Goal: Task Accomplishment & Management: Complete application form

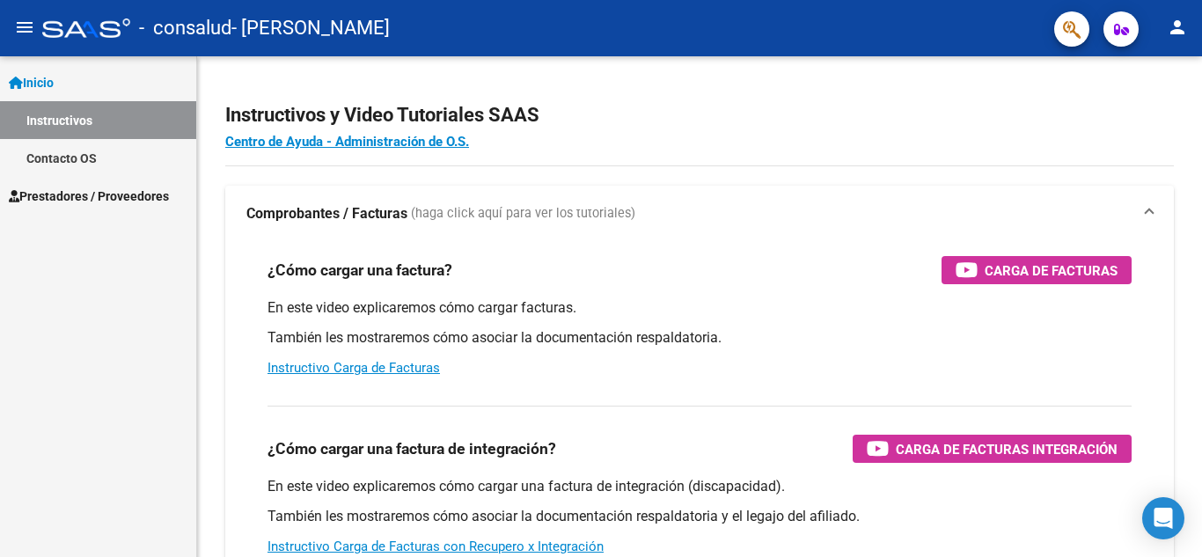
click at [68, 200] on span "Prestadores / Proveedores" at bounding box center [89, 195] width 160 height 19
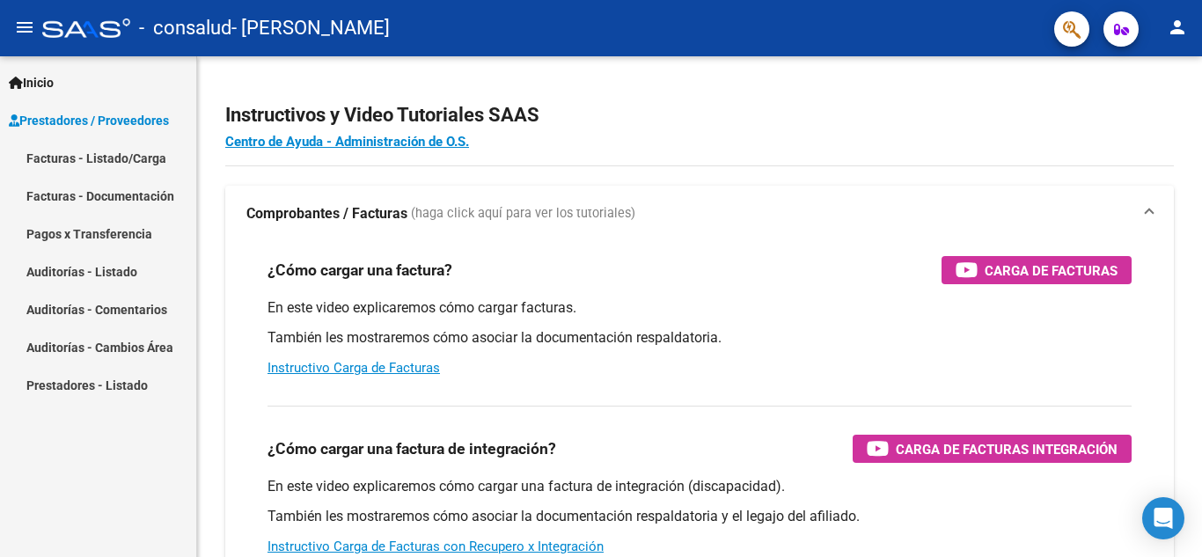
click at [88, 161] on link "Facturas - Listado/Carga" at bounding box center [98, 158] width 196 height 38
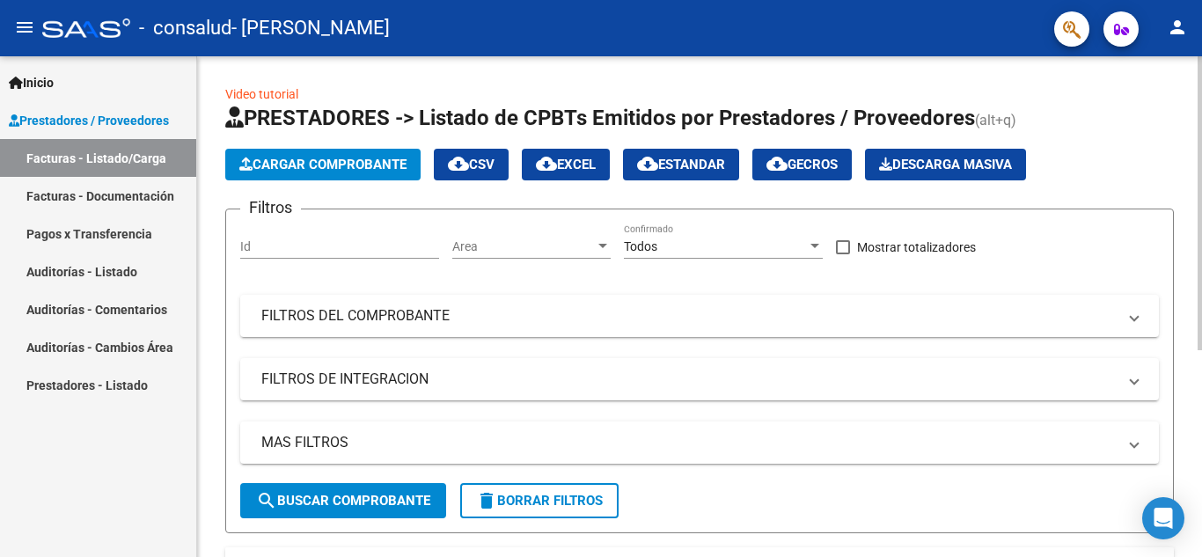
click at [351, 167] on span "Cargar Comprobante" at bounding box center [322, 165] width 167 height 16
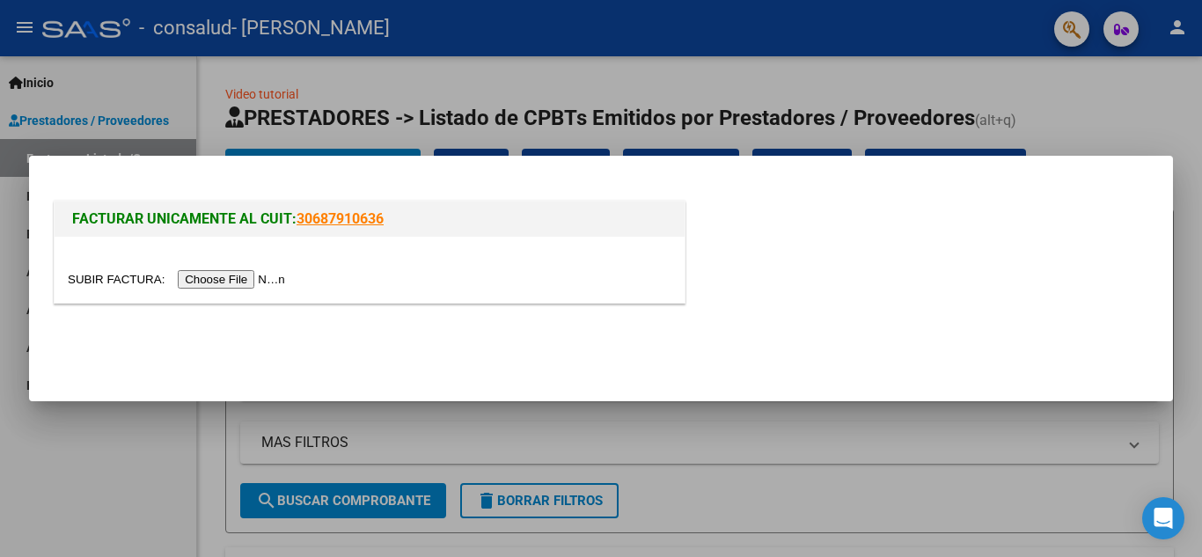
click at [258, 275] on input "file" at bounding box center [179, 279] width 223 height 18
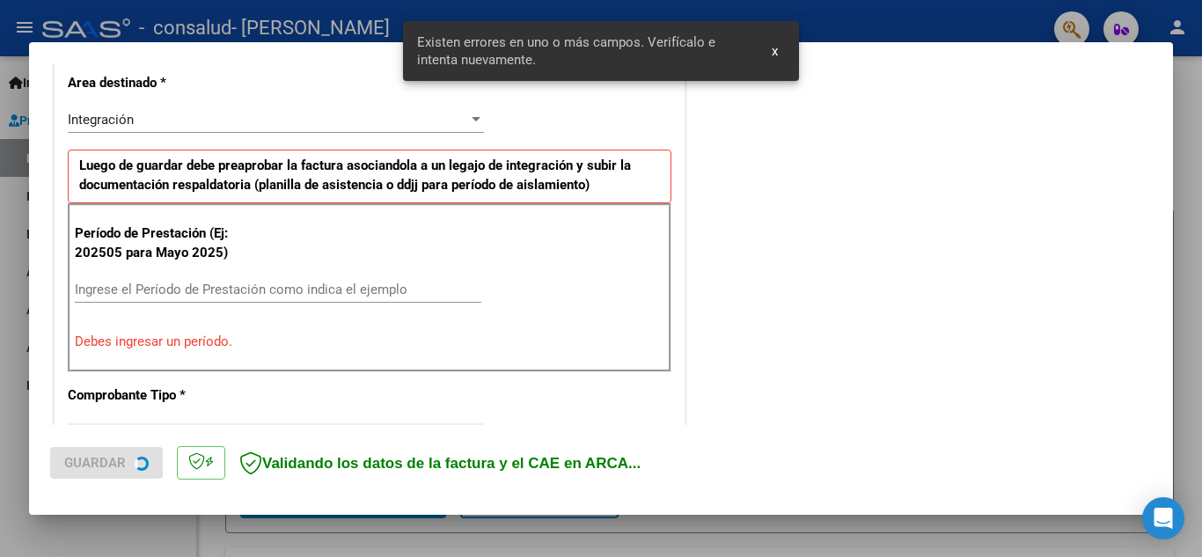
scroll to position [432, 0]
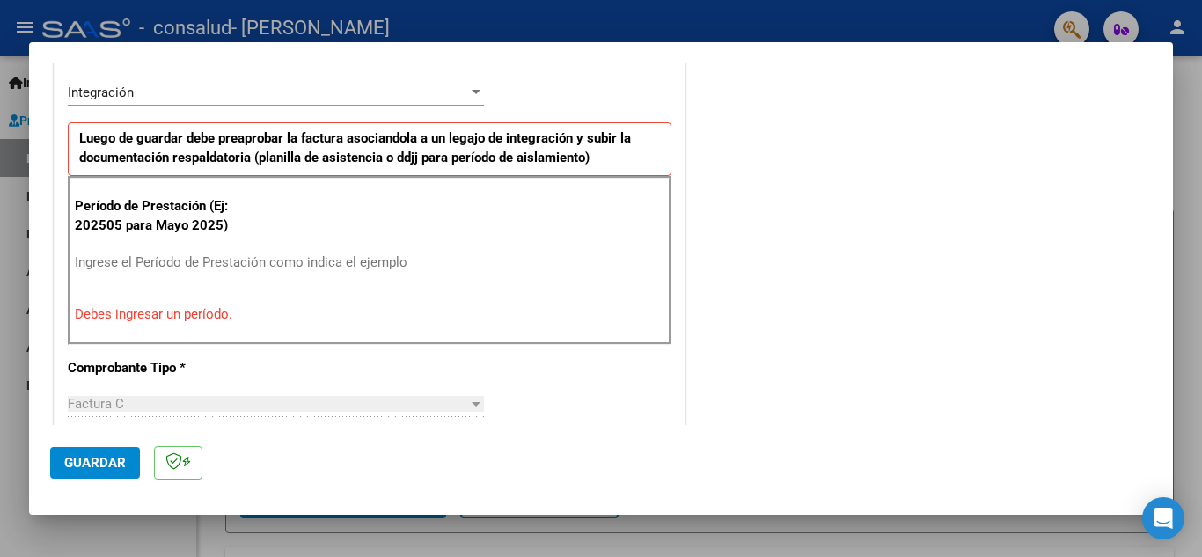
click at [223, 261] on input "Ingrese el Período de Prestación como indica el ejemplo" at bounding box center [278, 262] width 406 height 16
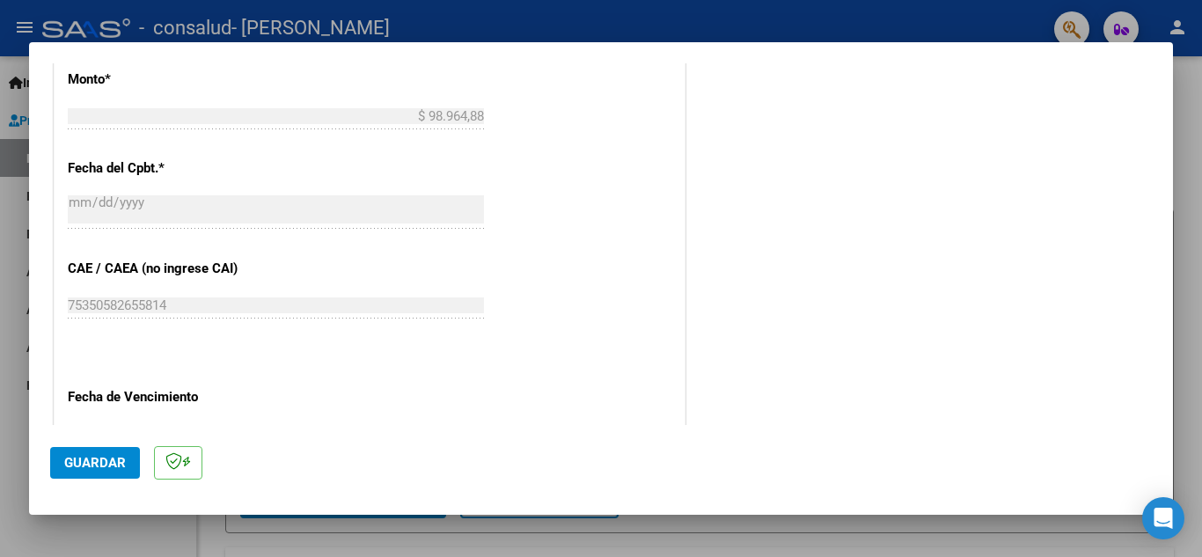
scroll to position [1136, 0]
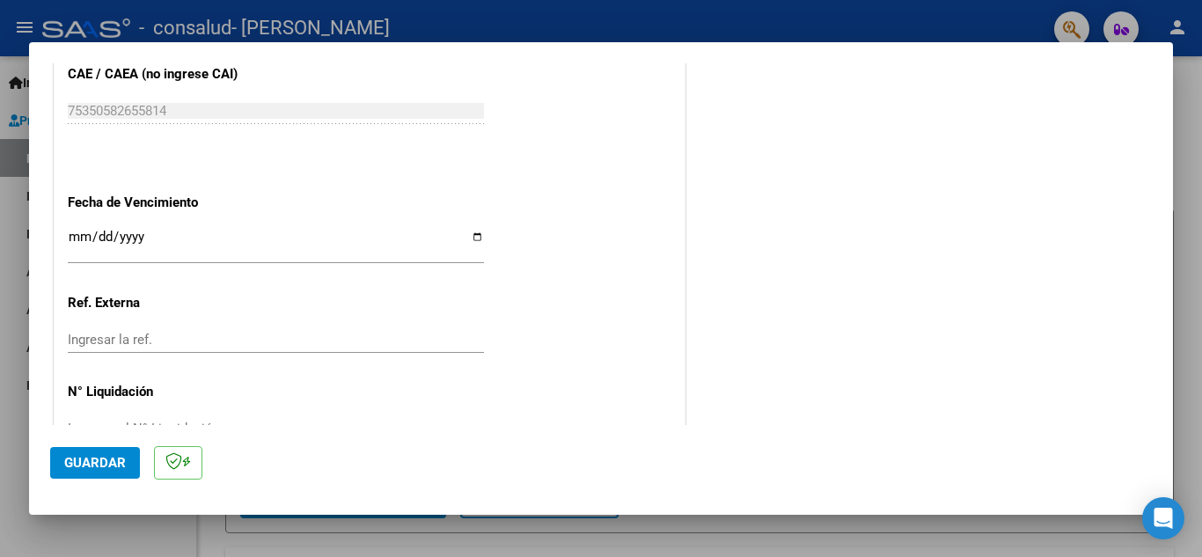
type input "202508"
click at [108, 464] on span "Guardar" at bounding box center [95, 463] width 62 height 16
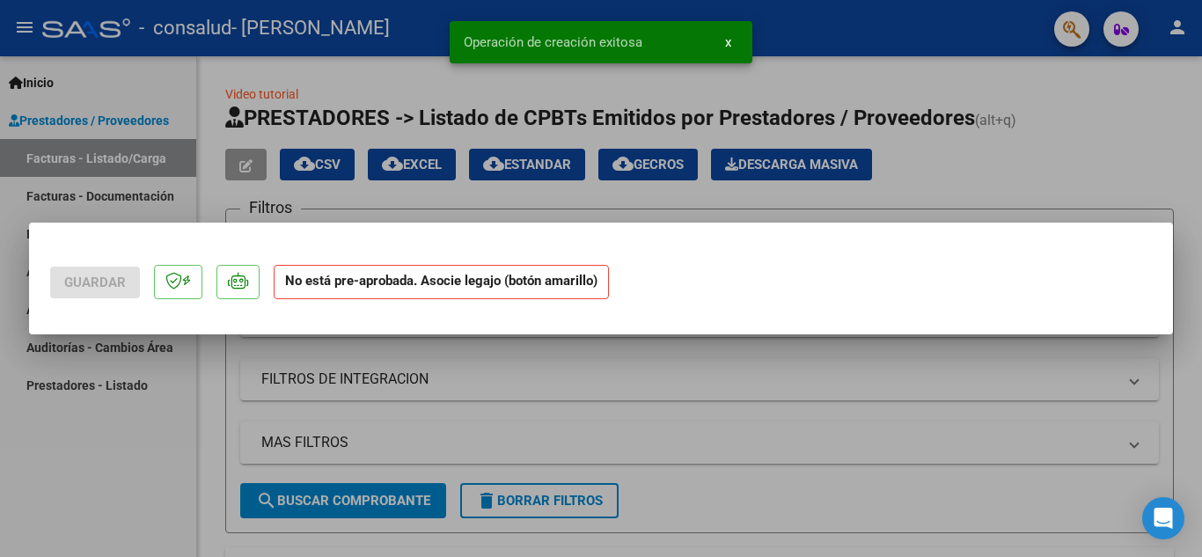
scroll to position [0, 0]
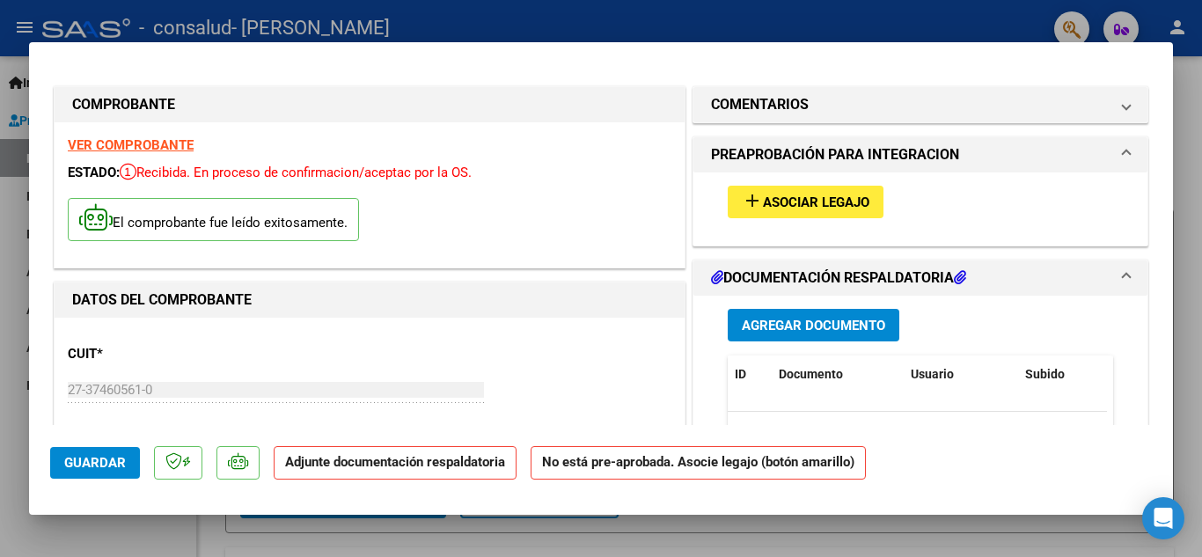
drag, startPoint x: 765, startPoint y: 55, endPoint x: 817, endPoint y: 220, distance: 173.3
click at [765, 55] on mat-dialog-container "COMPROBANTE VER COMPROBANTE ESTADO: Recibida. En proceso de confirmacion/acepta…" at bounding box center [601, 278] width 1144 height 473
click at [808, 322] on span "Agregar Documento" at bounding box center [813, 326] width 143 height 16
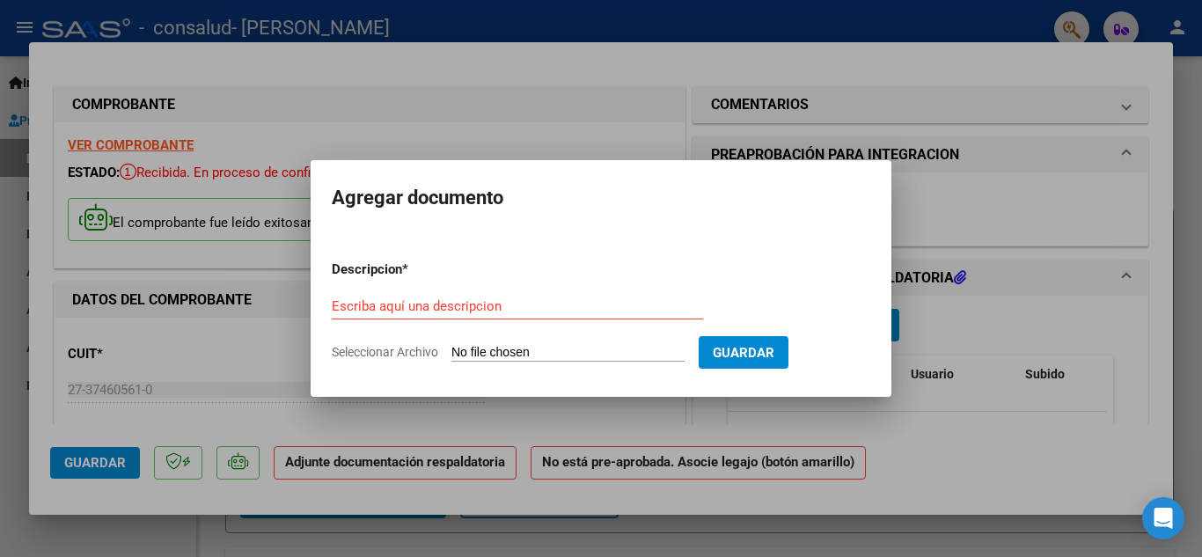
click at [525, 348] on input "Seleccionar Archivo" at bounding box center [567, 353] width 233 height 17
type input "C:\fakepath\25 08 [PERSON_NAME] J asistencia .pdf"
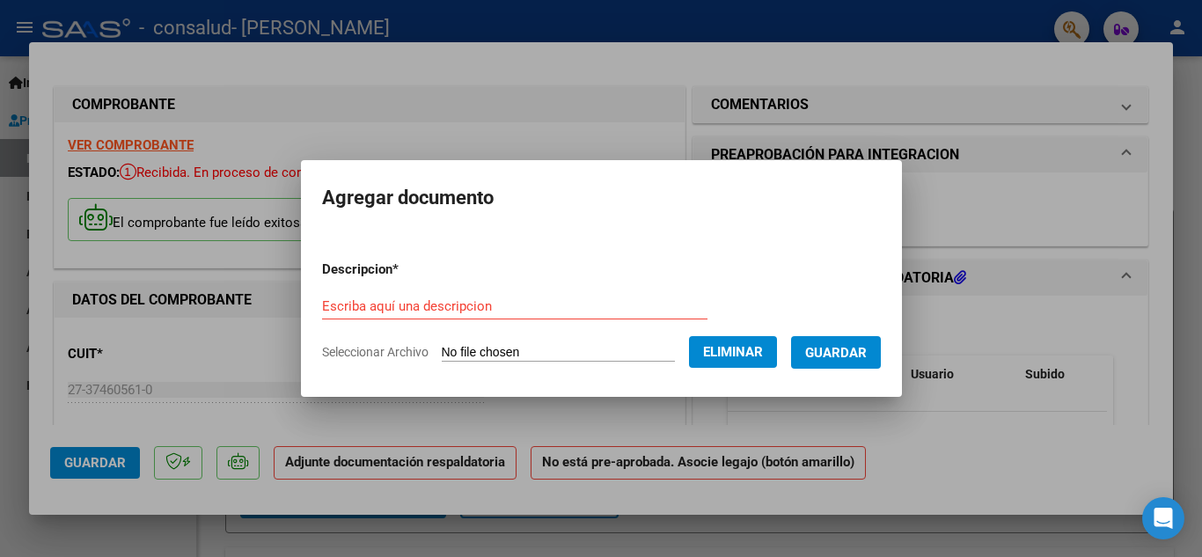
click at [451, 304] on input "Escriba aquí una descripcion" at bounding box center [514, 306] width 385 height 16
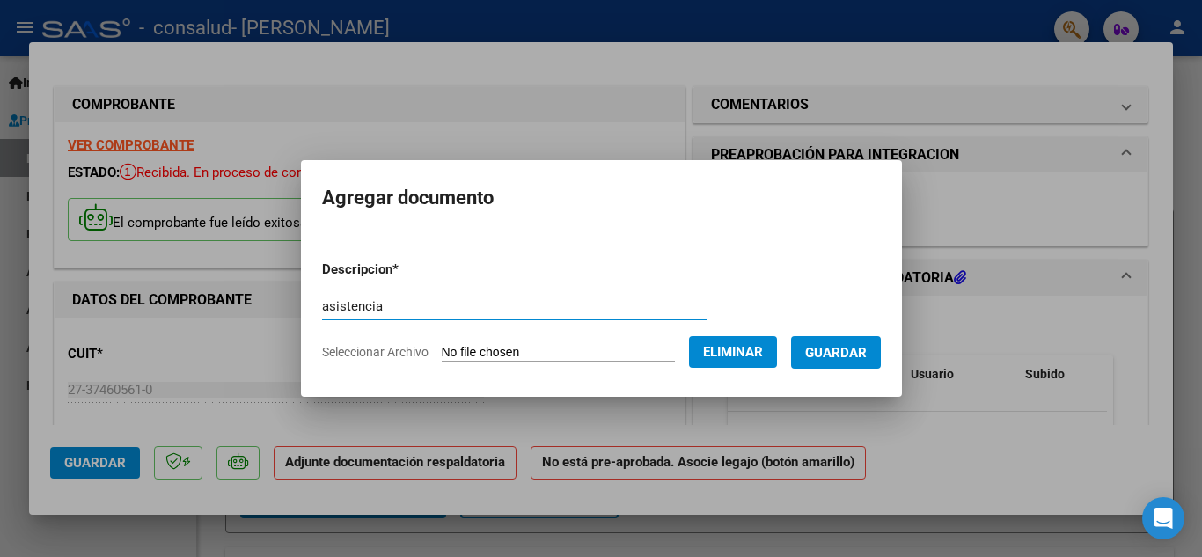
type input "asistencia"
click at [866, 360] on span "Guardar" at bounding box center [836, 353] width 62 height 16
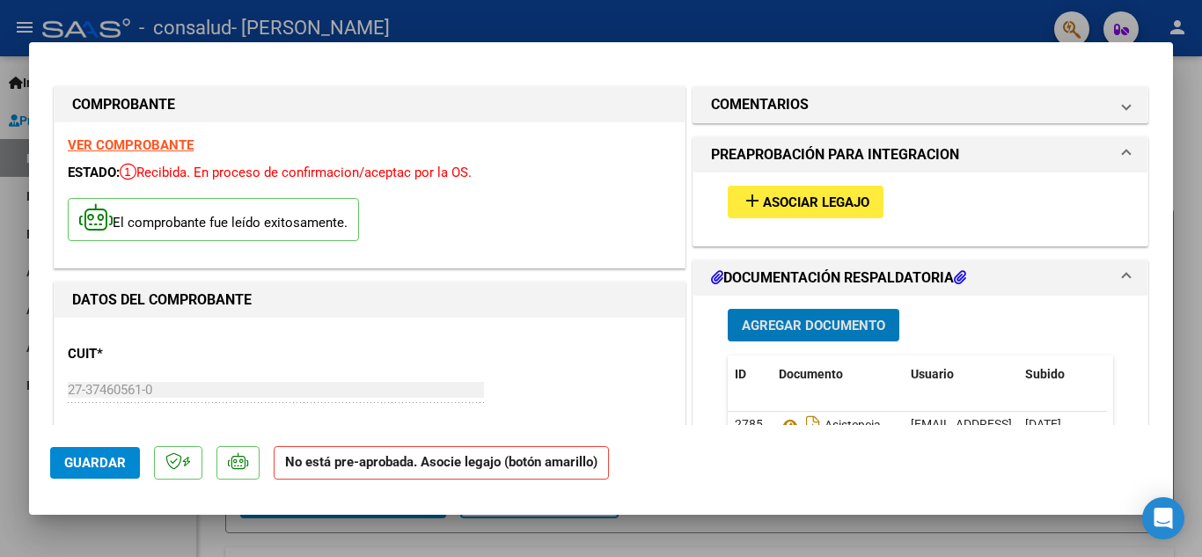
click at [780, 205] on span "Asociar Legajo" at bounding box center [816, 202] width 106 height 16
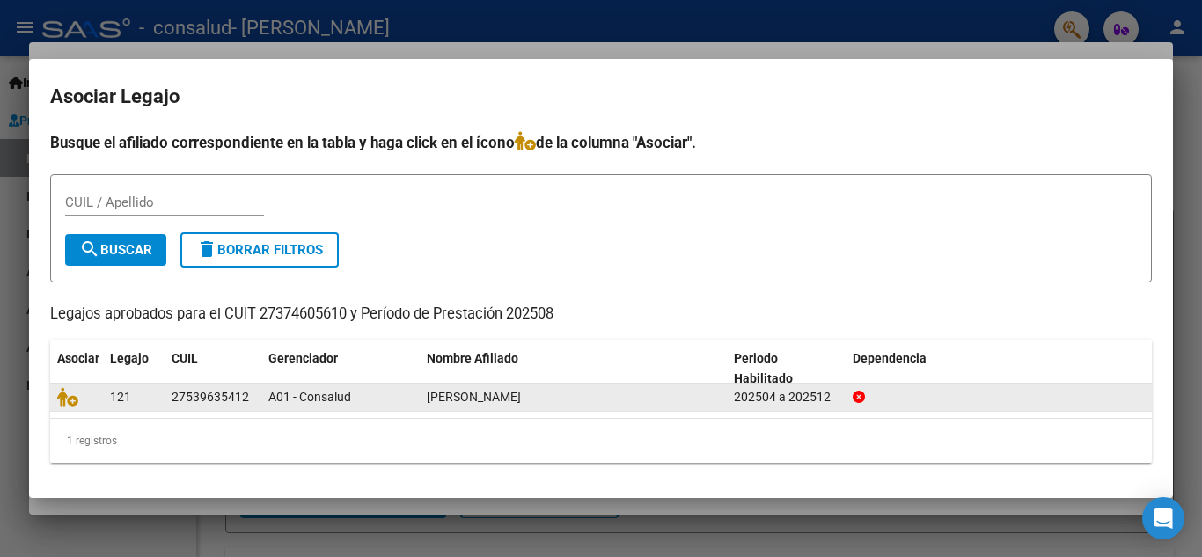
click at [358, 402] on div "A01 - Consalud" at bounding box center [340, 397] width 144 height 20
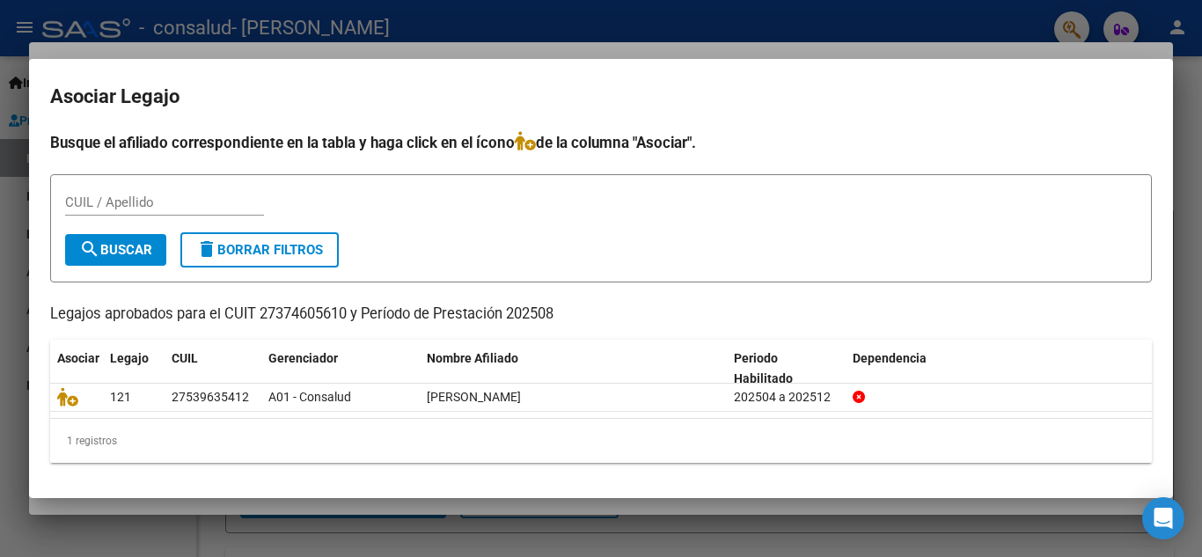
click at [1013, 35] on div at bounding box center [601, 278] width 1202 height 557
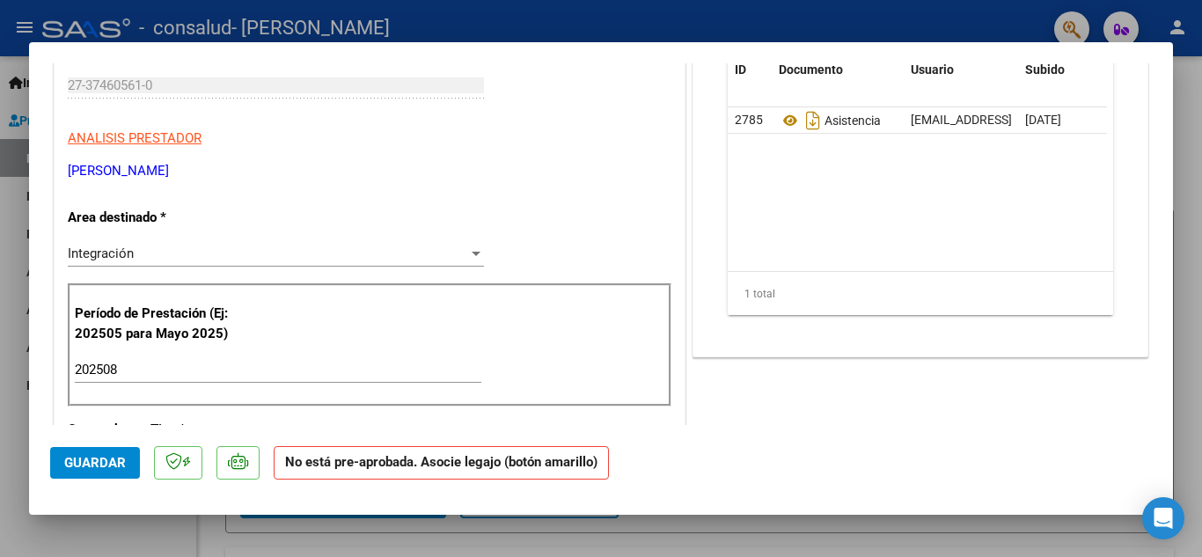
scroll to position [528, 0]
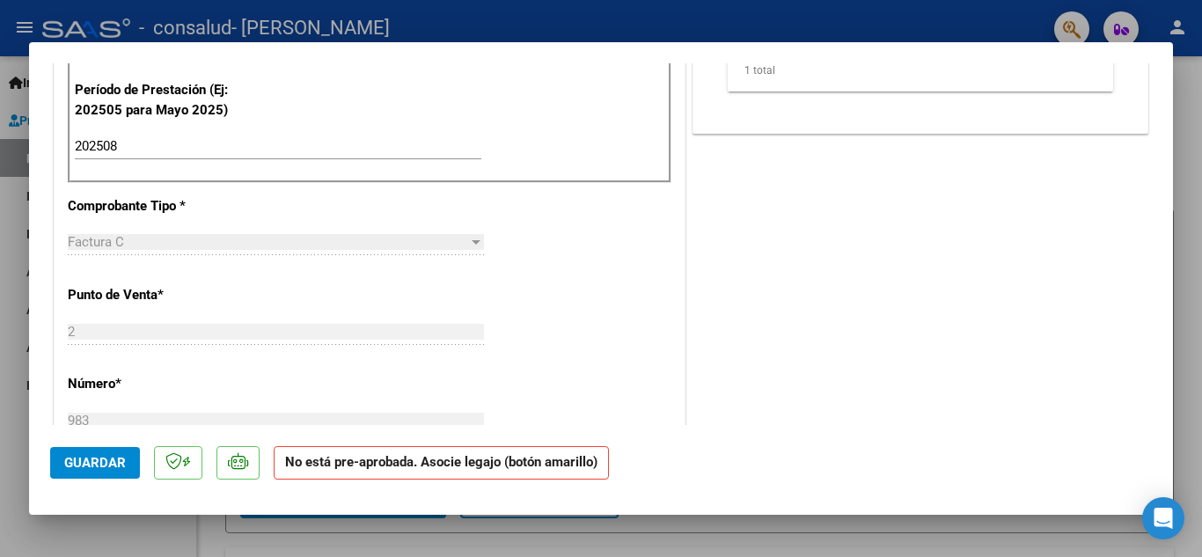
click at [96, 465] on span "Guardar" at bounding box center [95, 463] width 62 height 16
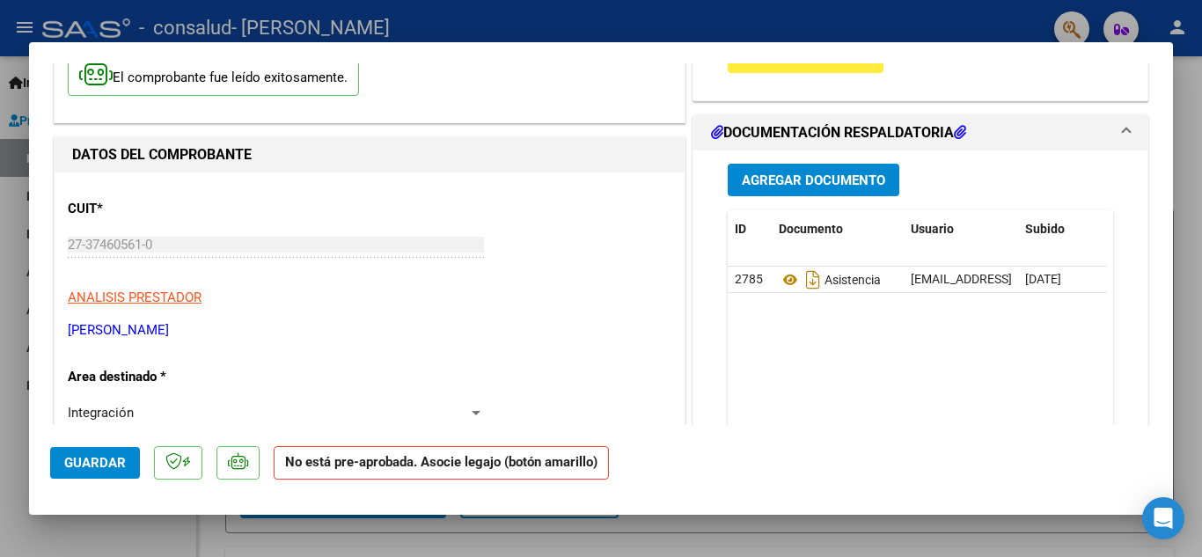
scroll to position [0, 0]
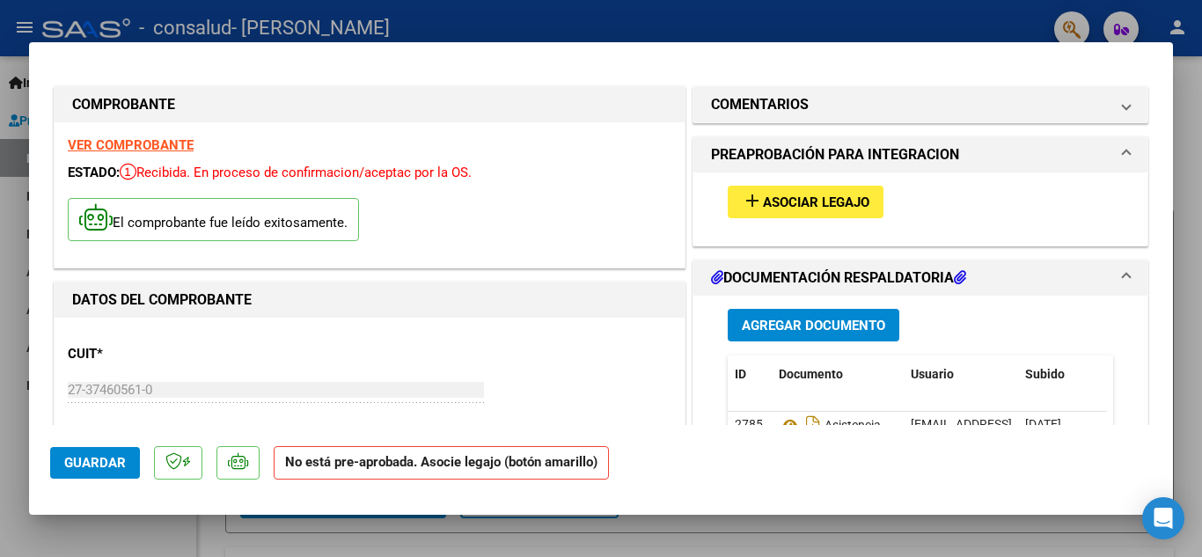
click at [809, 201] on span "Asociar Legajo" at bounding box center [816, 202] width 106 height 16
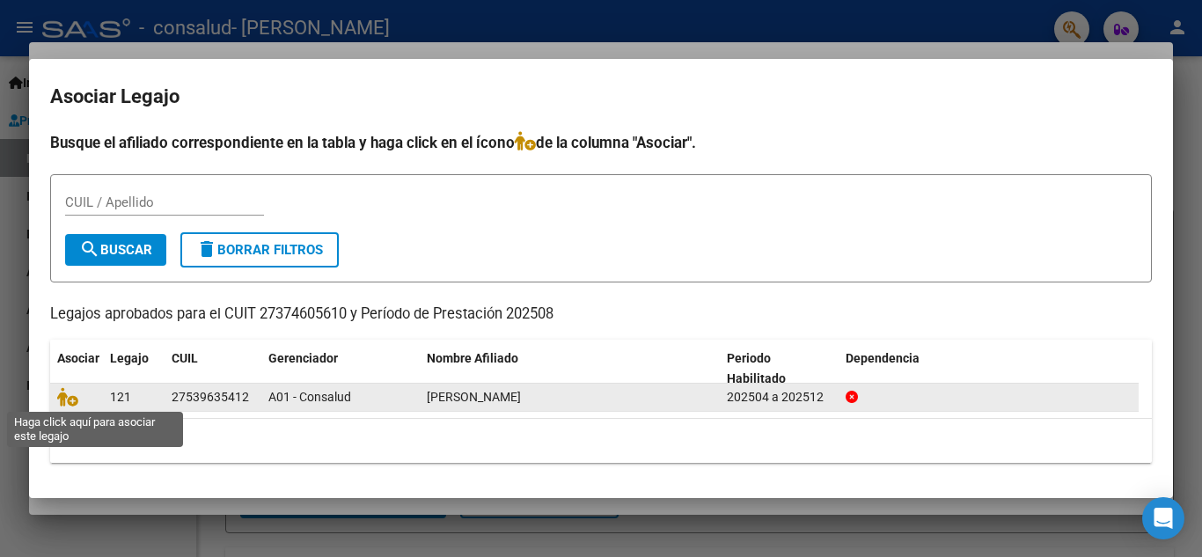
click at [83, 399] on span at bounding box center [70, 398] width 26 height 14
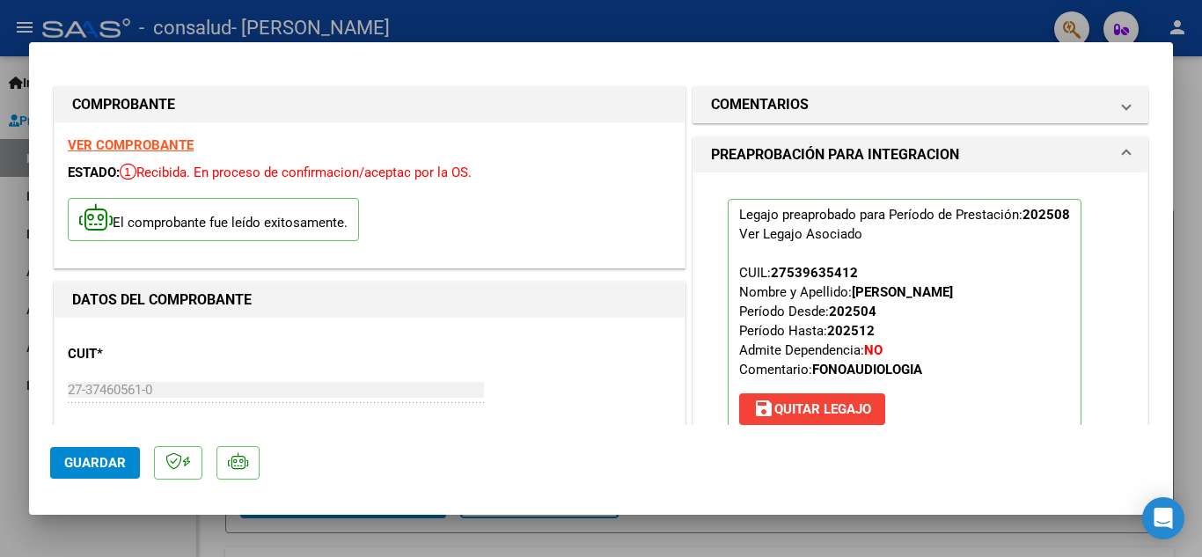
scroll to position [528, 0]
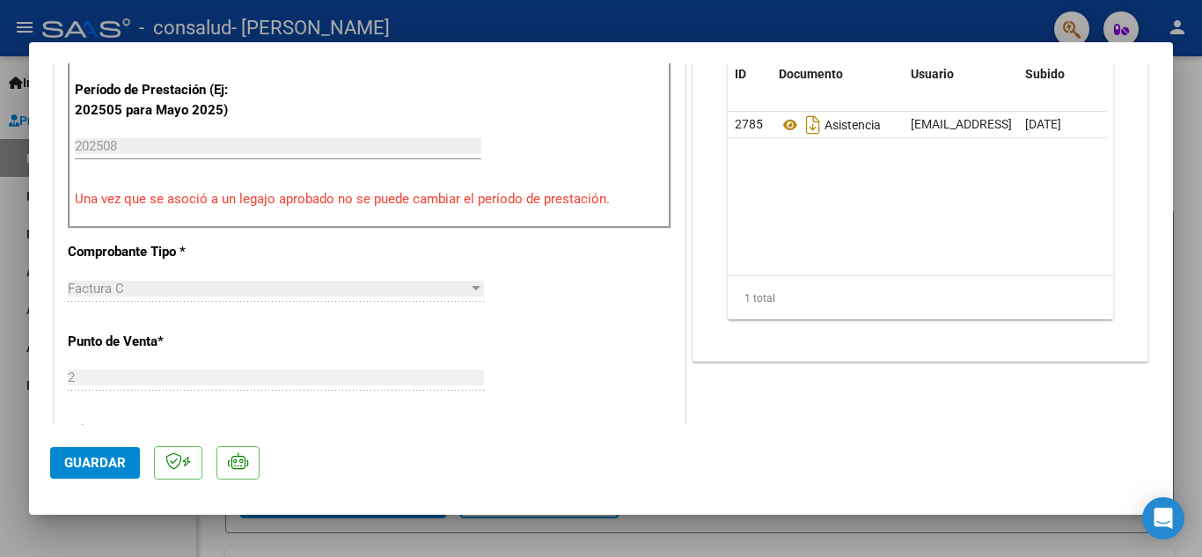
click at [94, 460] on span "Guardar" at bounding box center [95, 463] width 62 height 16
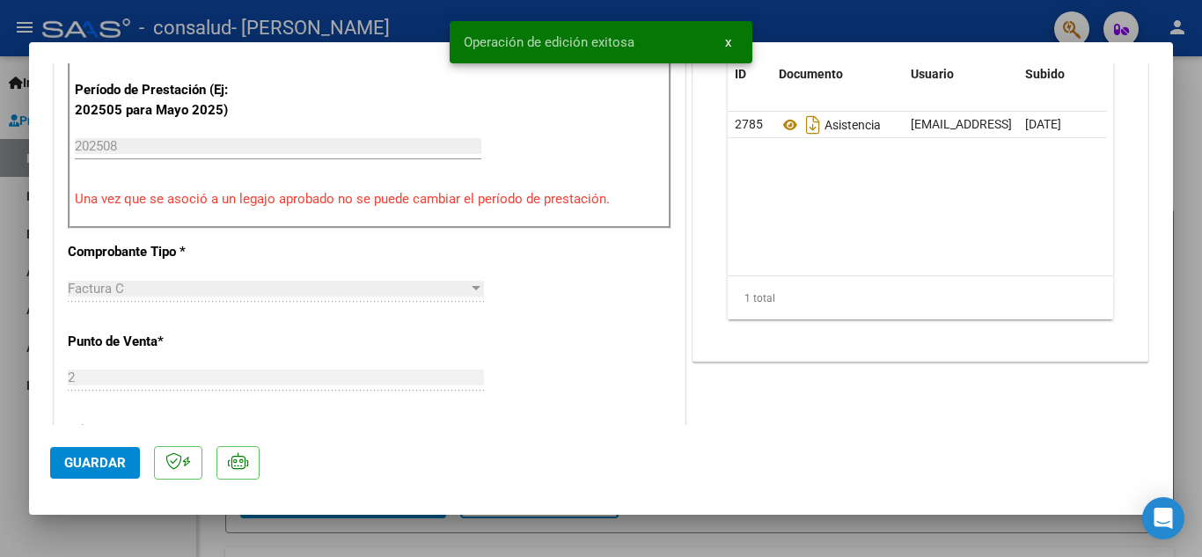
click at [10, 353] on div at bounding box center [601, 278] width 1202 height 557
type input "$ 0,00"
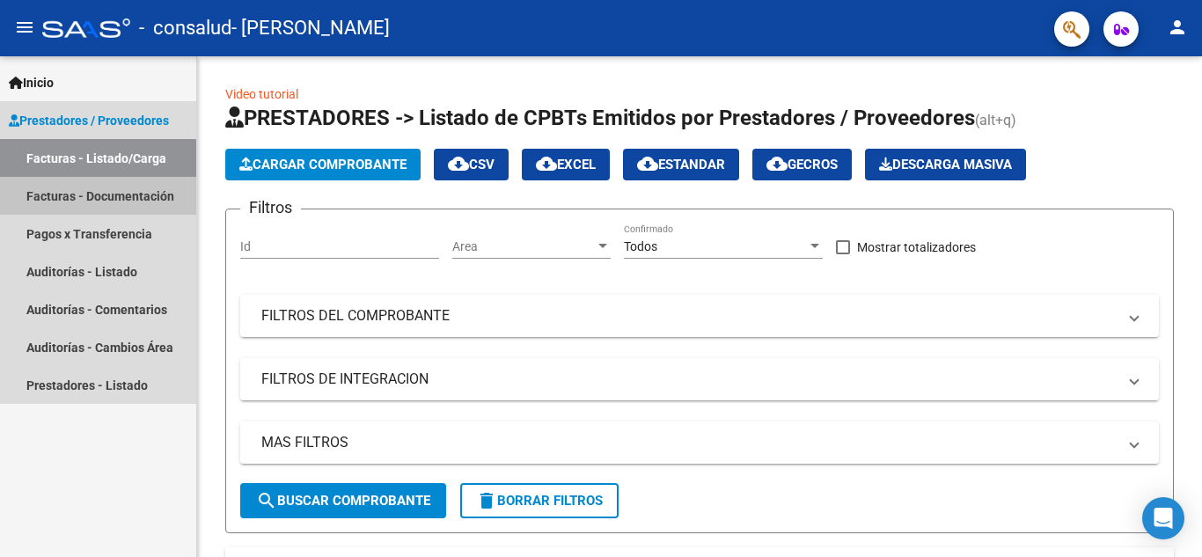
click at [111, 192] on link "Facturas - Documentación" at bounding box center [98, 196] width 196 height 38
